Goal: Task Accomplishment & Management: Manage account settings

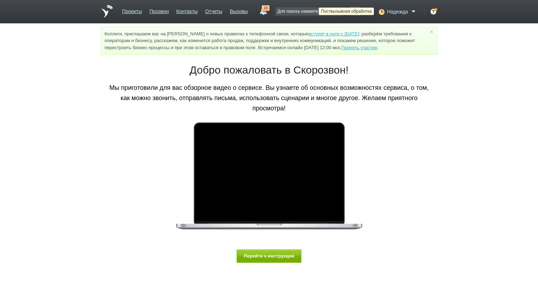
click at [382, 10] on icon at bounding box center [381, 11] width 10 height 7
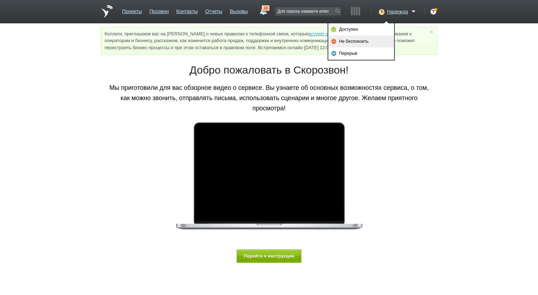
click at [375, 42] on link "Не беспокоить" at bounding box center [361, 41] width 66 height 12
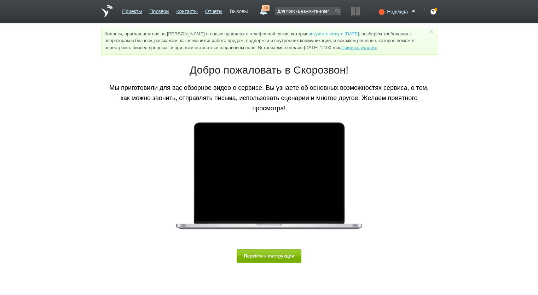
click at [237, 9] on link "Вызовы" at bounding box center [239, 10] width 18 height 10
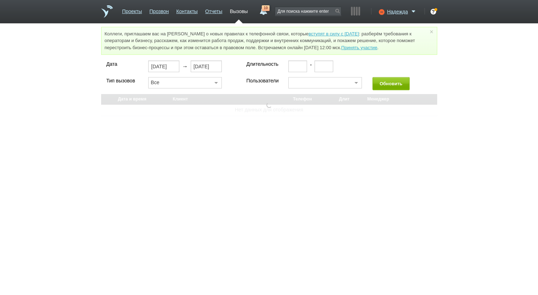
select select "30"
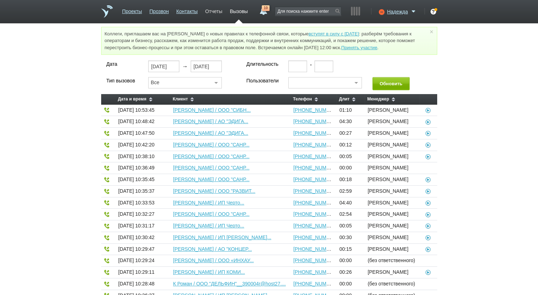
click at [212, 11] on link "Отчеты" at bounding box center [213, 10] width 17 height 10
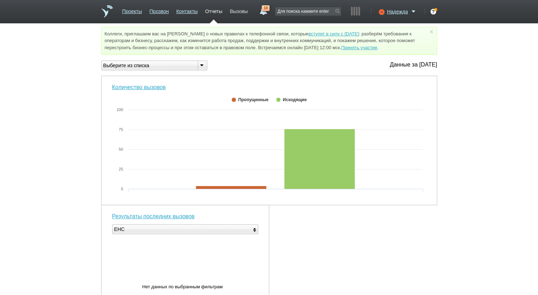
click at [244, 7] on link "Вызовы" at bounding box center [239, 10] width 18 height 10
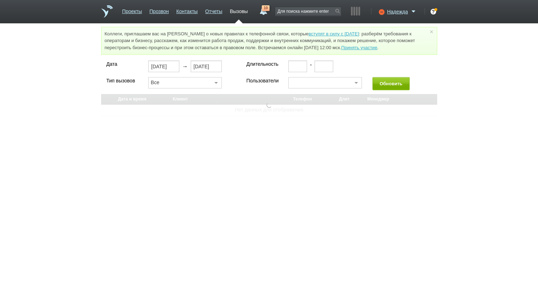
select select "30"
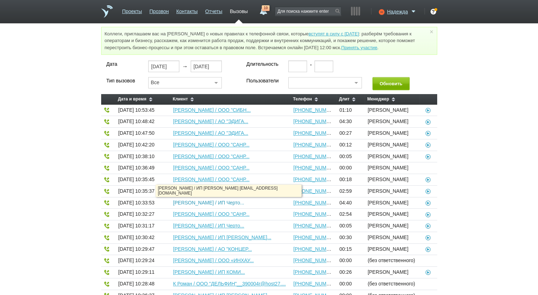
click at [244, 201] on link "[PERSON_NAME] / ИП Черто..." at bounding box center [208, 203] width 71 height 6
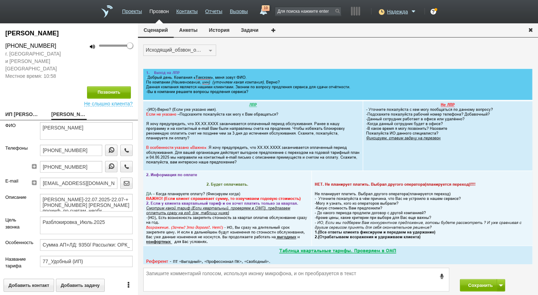
click at [210, 30] on button "История" at bounding box center [219, 29] width 32 height 13
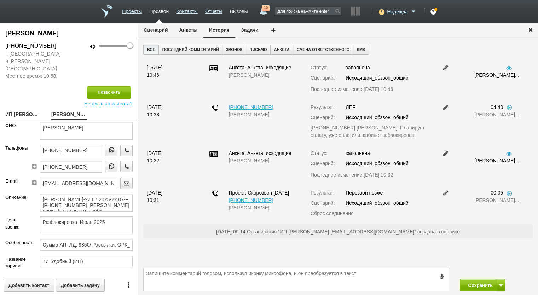
click at [233, 6] on link "Вызовы" at bounding box center [239, 10] width 18 height 10
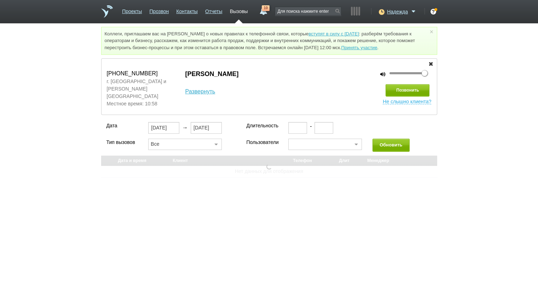
select select "30"
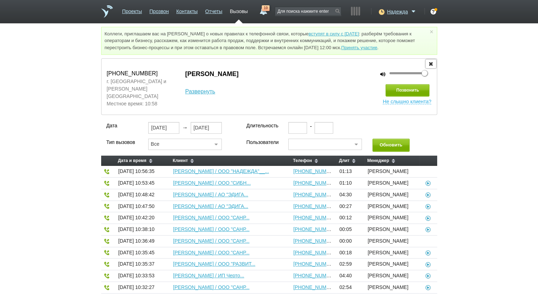
click at [431, 63] on icon "button" at bounding box center [431, 63] width 8 height 5
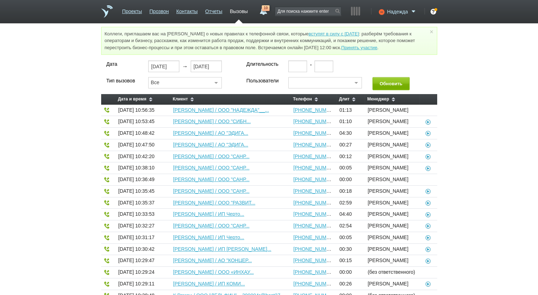
click at [389, 13] on span "Надежда" at bounding box center [397, 11] width 21 height 7
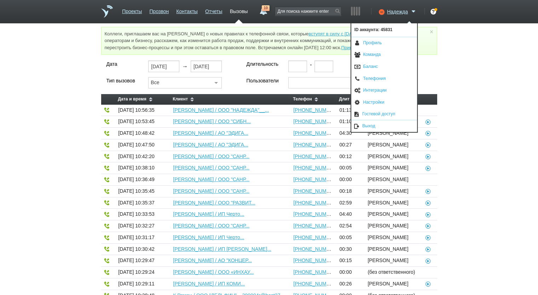
click at [374, 132] on ul "ID аккаунта: 45831 Профиль Команда [GEOGRAPHIC_DATA] Телефония Интеграции Настр…" at bounding box center [384, 77] width 67 height 109
click at [374, 127] on link "Выход" at bounding box center [384, 126] width 66 height 12
